Goal: Find specific fact: Find specific fact

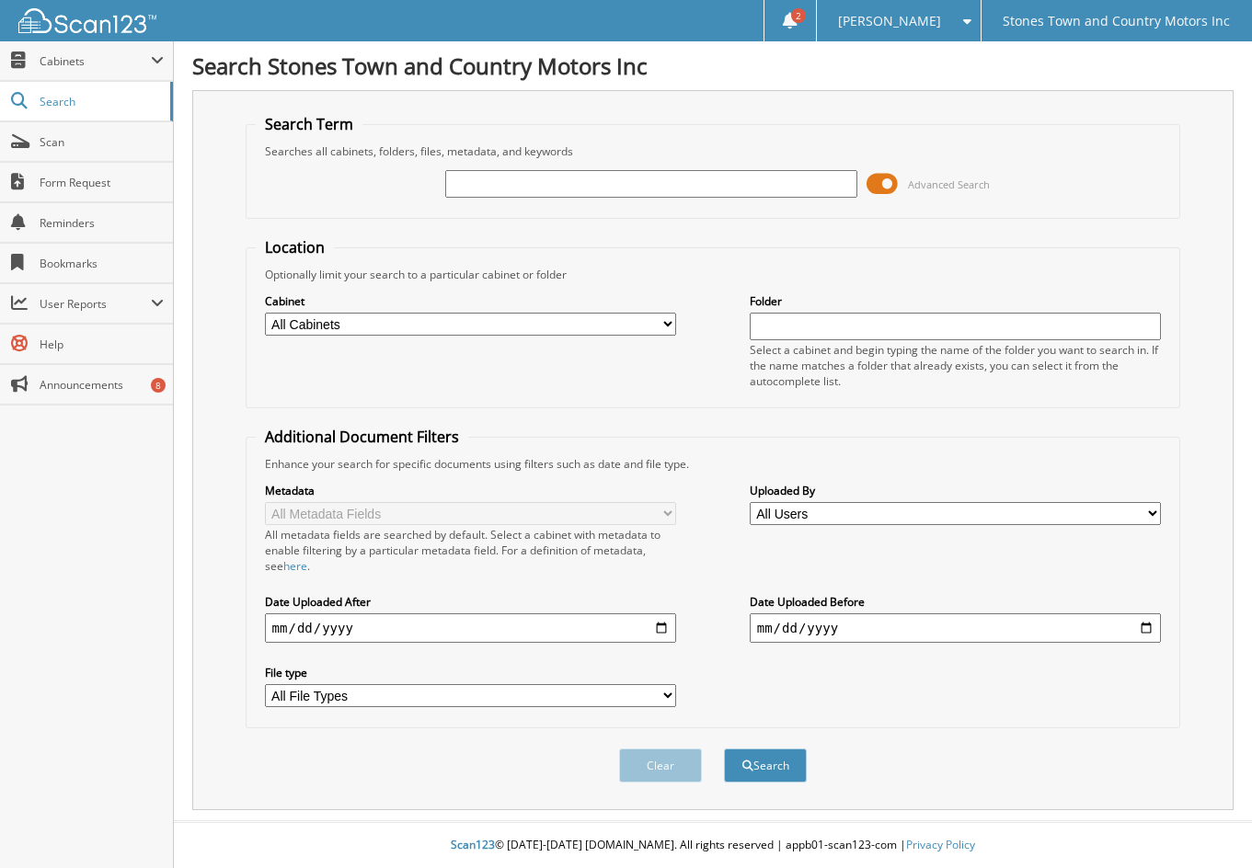
click at [511, 188] on input "text" at bounding box center [651, 184] width 412 height 28
type input "42133"
click at [724, 749] on button "Search" at bounding box center [765, 766] width 83 height 34
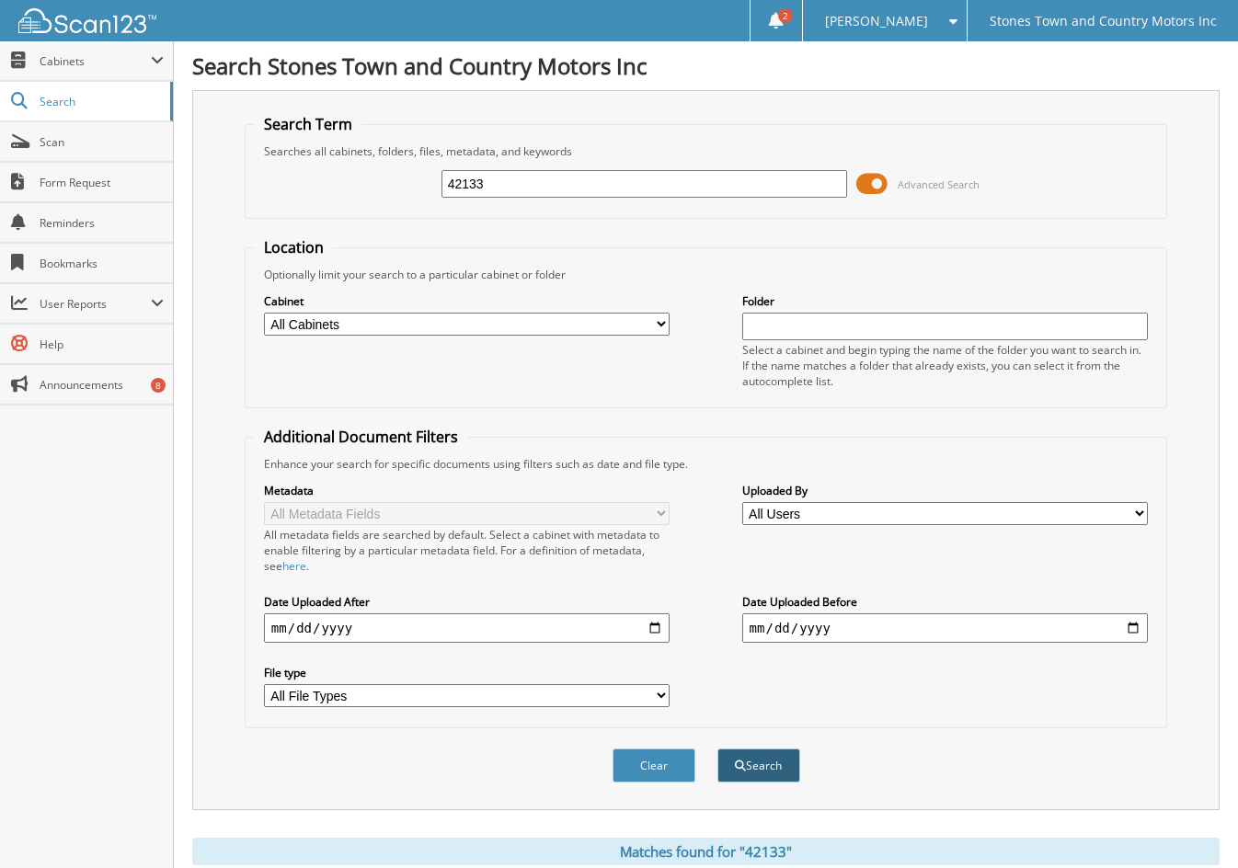
click at [761, 764] on button "Search" at bounding box center [758, 766] width 83 height 34
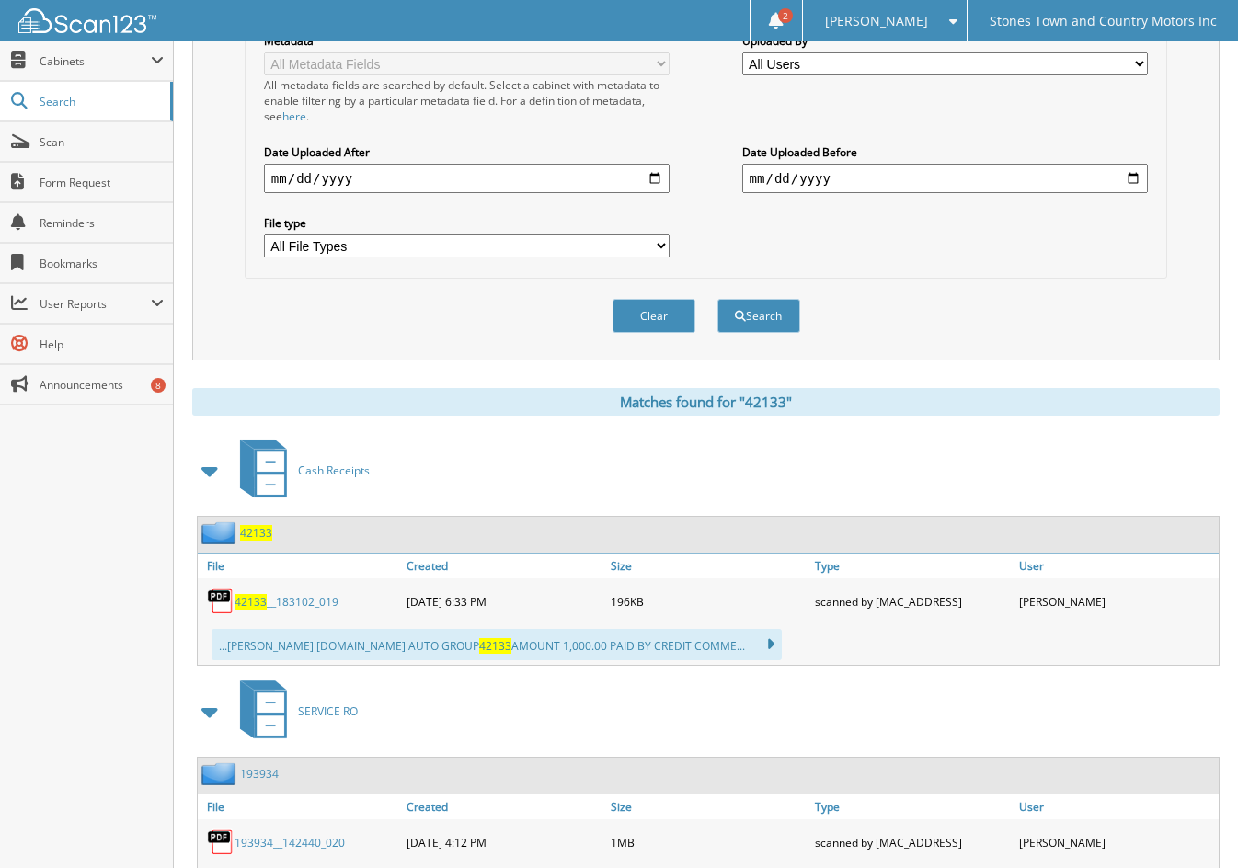
scroll to position [460, 0]
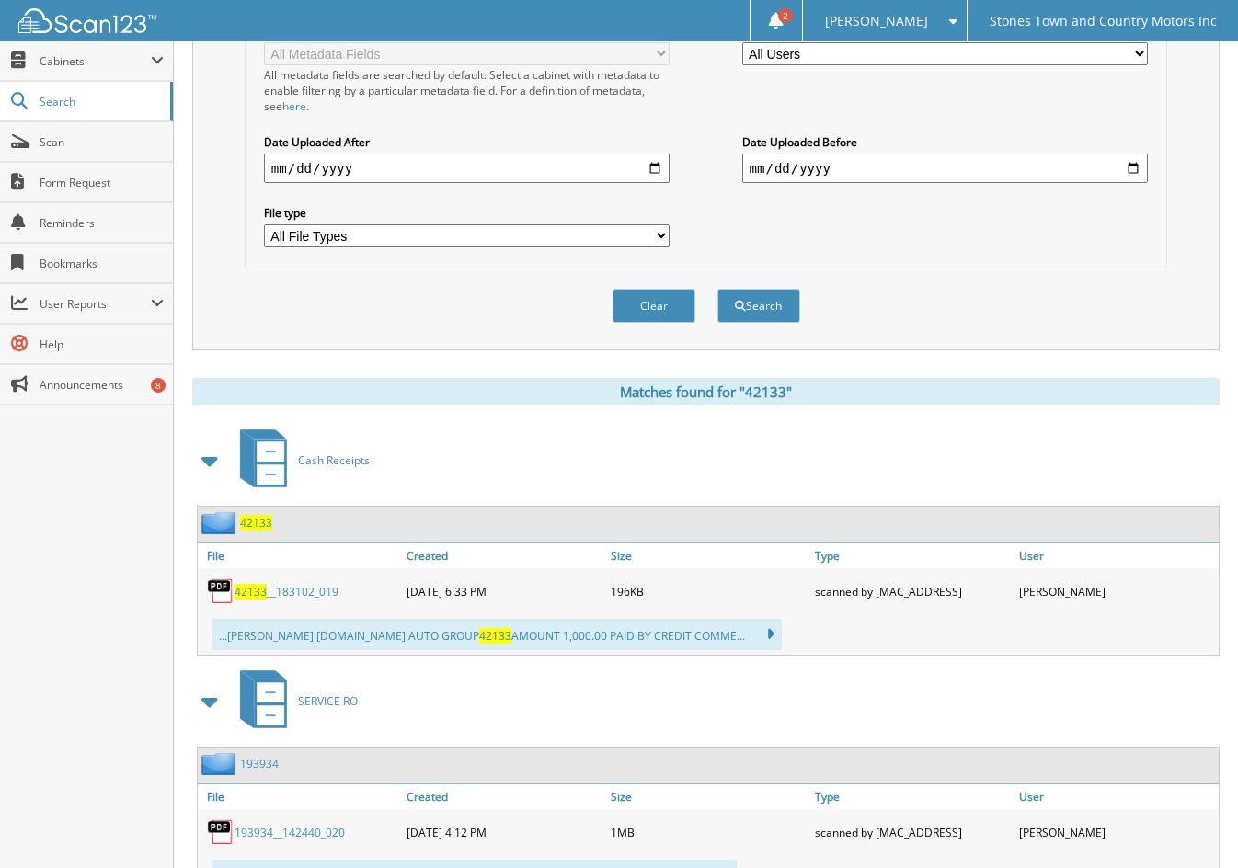
click at [247, 589] on span "42133" at bounding box center [251, 592] width 32 height 16
